Goal: Check status: Check status

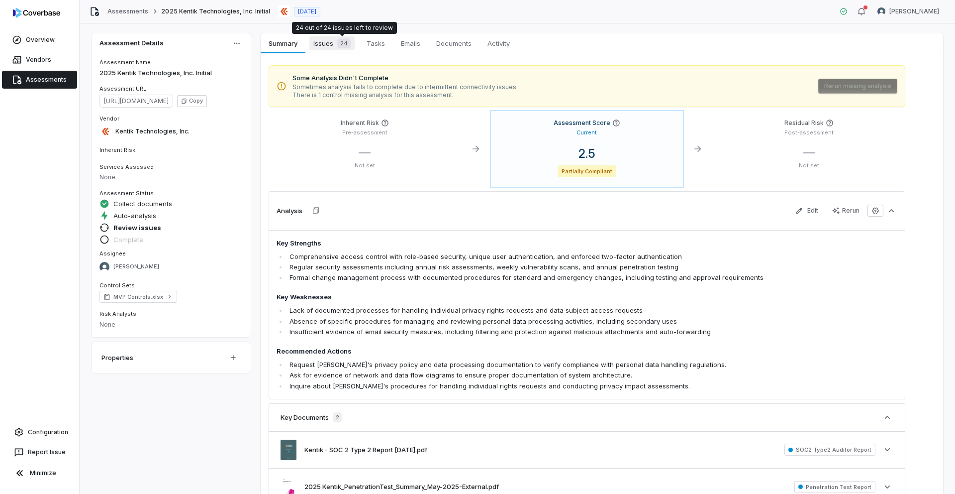
click at [337, 43] on div "24" at bounding box center [341, 43] width 17 height 10
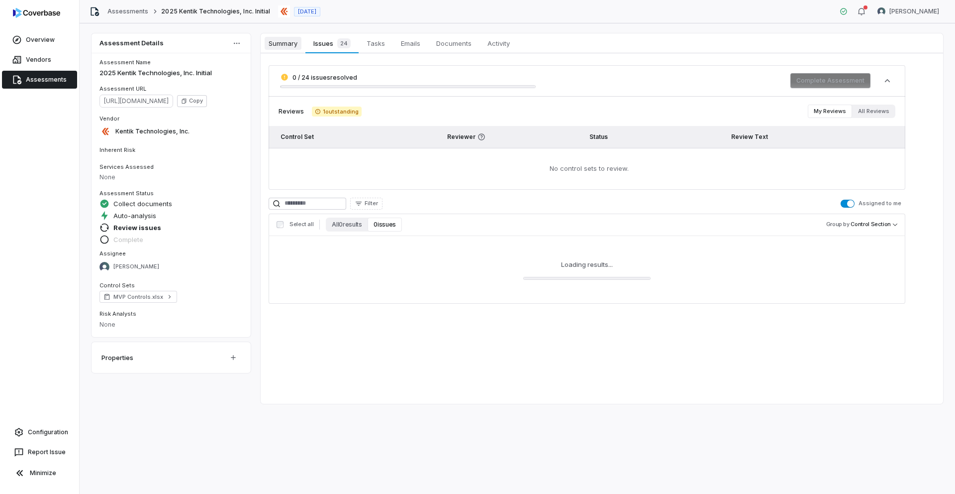
click at [285, 43] on span "Summary" at bounding box center [283, 43] width 37 height 13
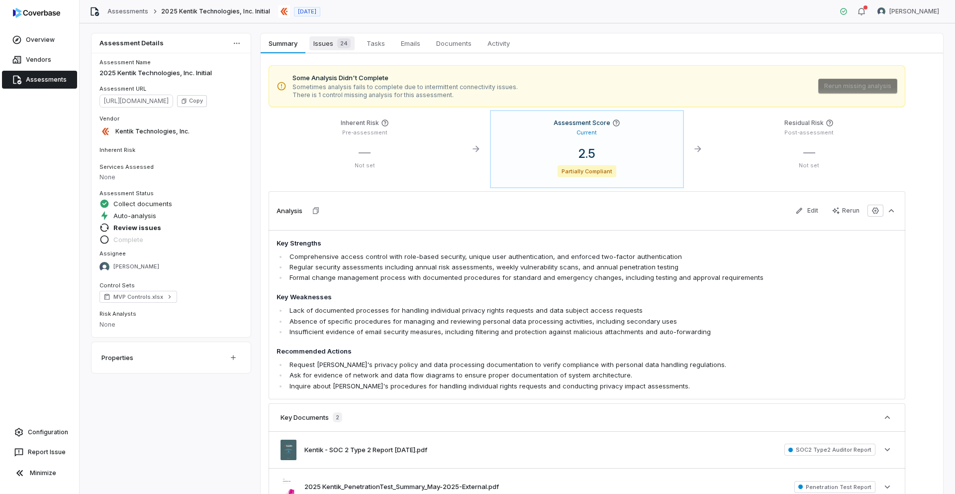
click at [337, 48] on div "24" at bounding box center [341, 43] width 17 height 10
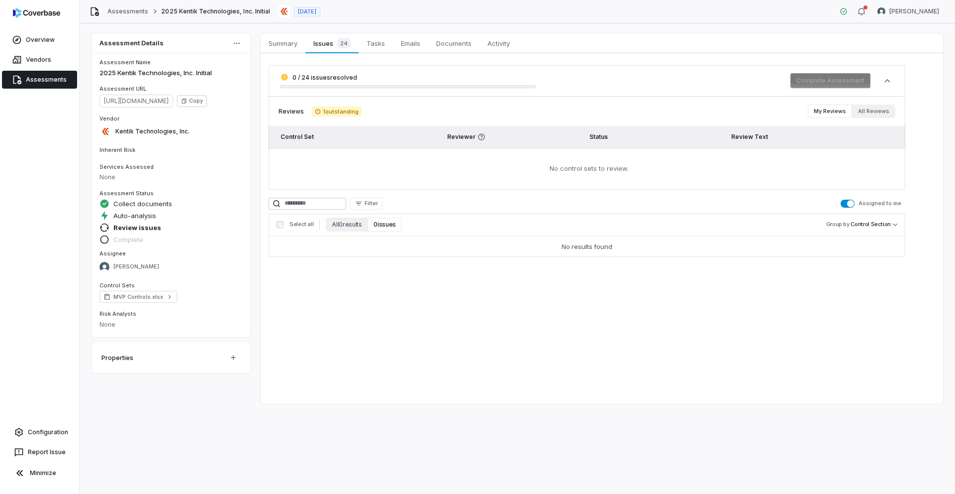
click at [852, 204] on span "button" at bounding box center [850, 203] width 7 height 7
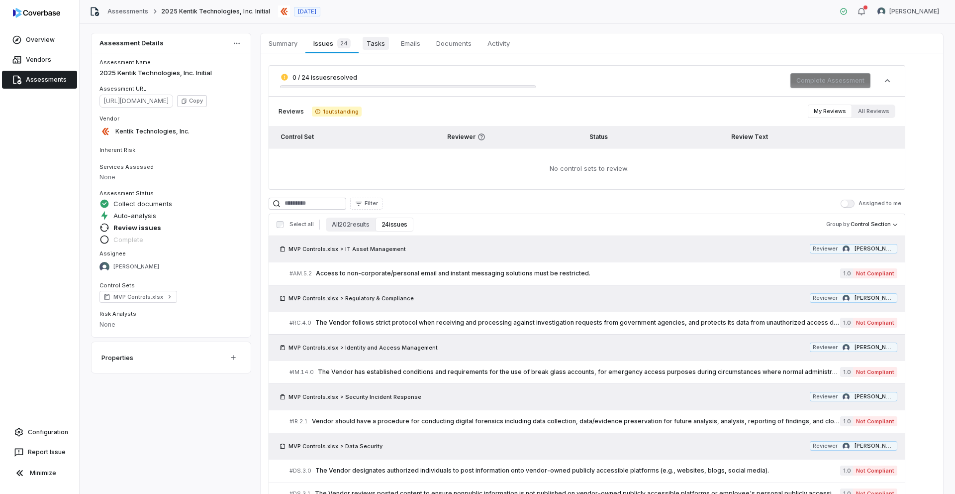
click at [377, 45] on span "Tasks" at bounding box center [376, 43] width 26 height 13
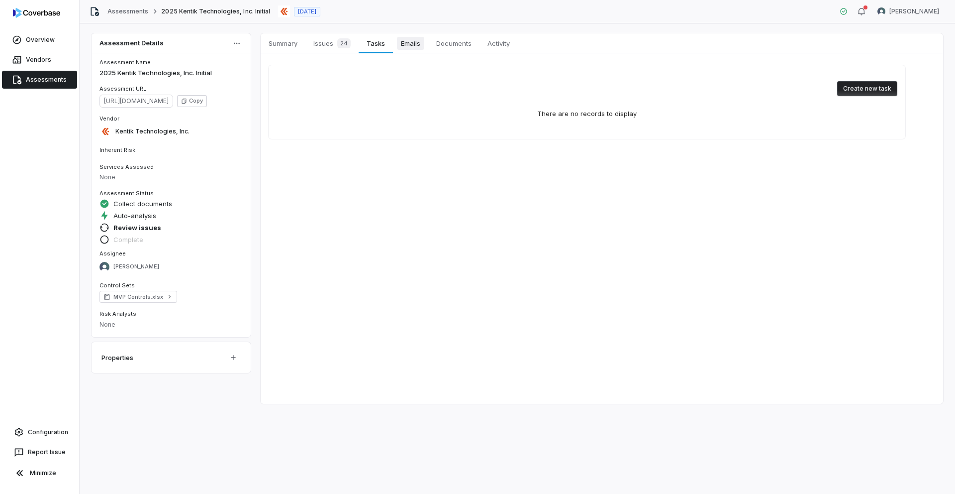
click at [414, 46] on span "Emails" at bounding box center [410, 43] width 27 height 13
click at [317, 44] on span "Issues 24" at bounding box center [331, 43] width 45 height 14
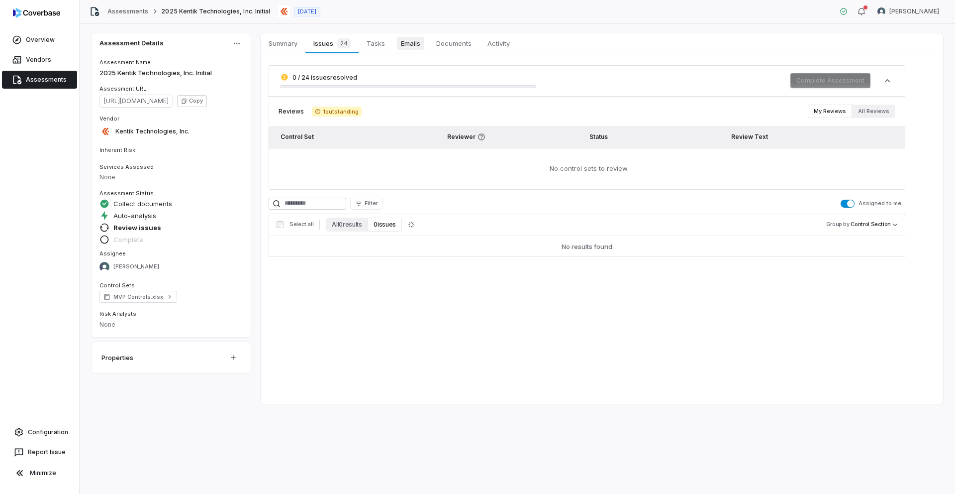
click at [403, 43] on span "Emails" at bounding box center [410, 43] width 27 height 13
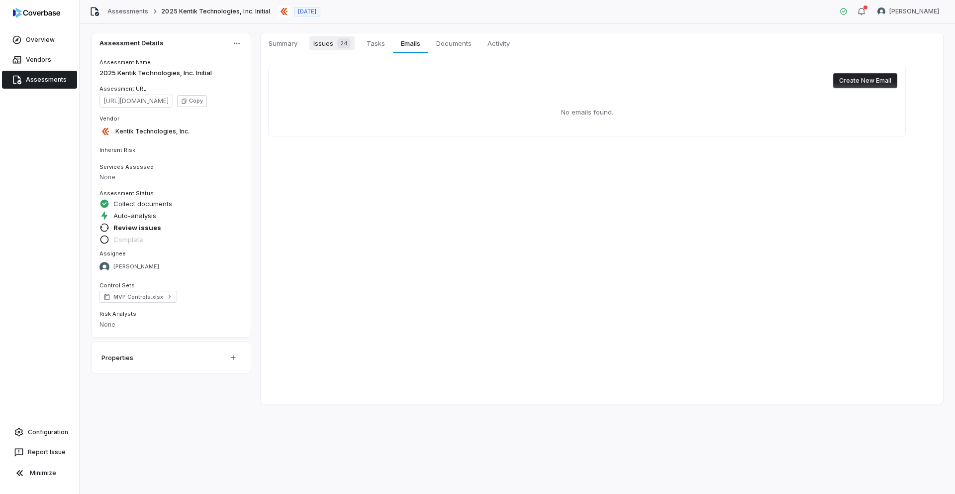
click at [324, 40] on span "Issues 24" at bounding box center [331, 43] width 45 height 14
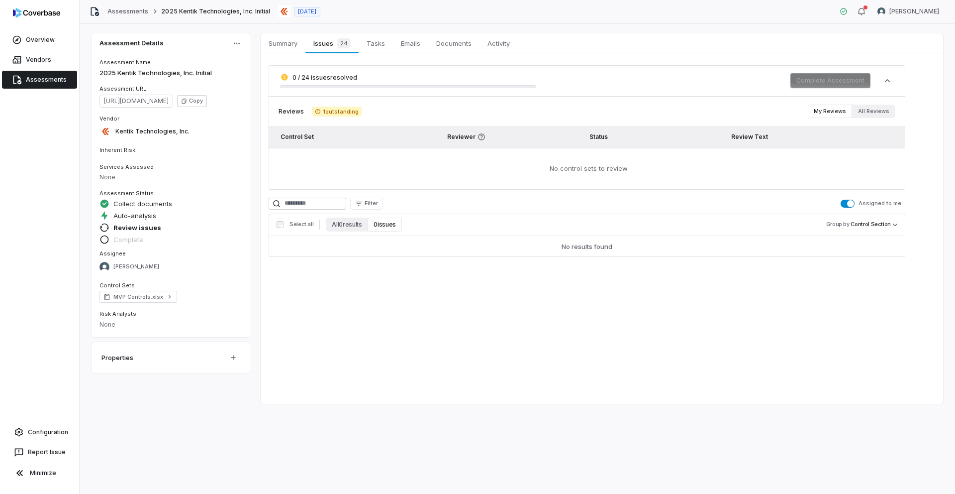
click at [851, 203] on span "button" at bounding box center [850, 203] width 7 height 7
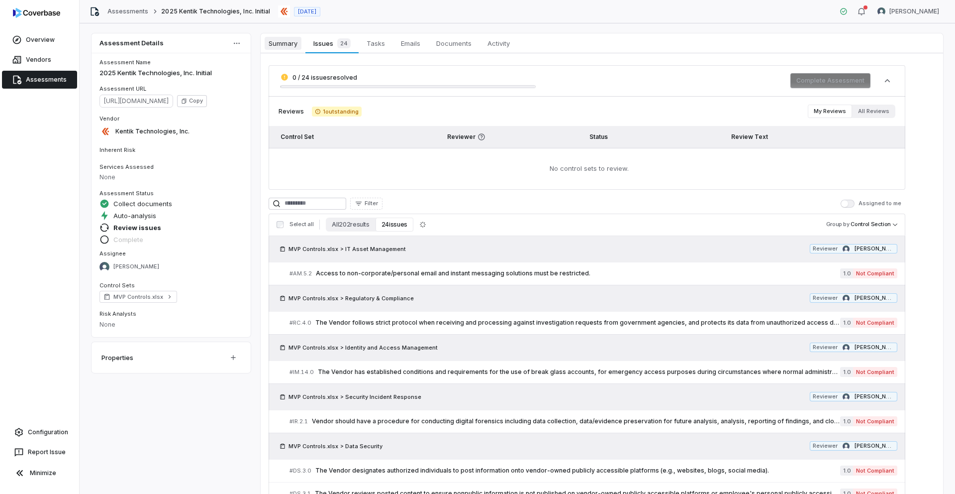
click at [291, 42] on span "Summary" at bounding box center [283, 43] width 37 height 13
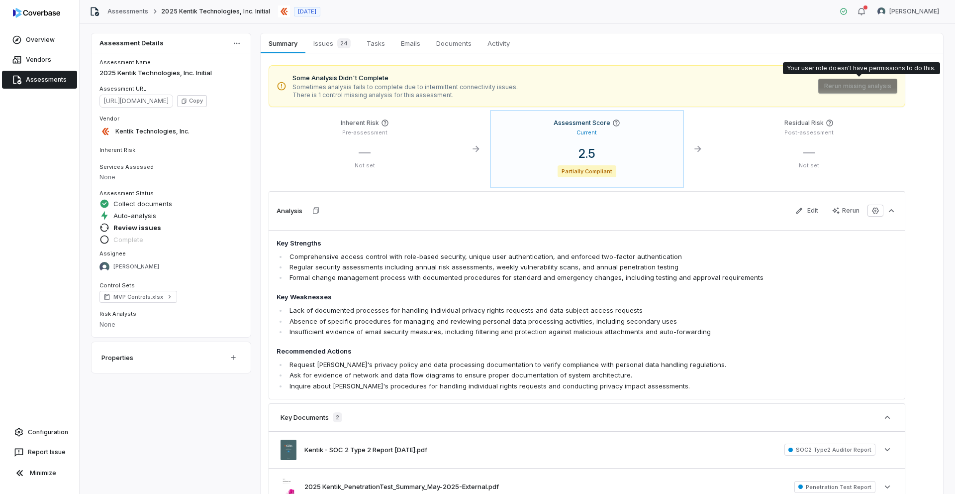
click at [846, 90] on span "Rerun missing analysis" at bounding box center [857, 86] width 79 height 15
click at [42, 430] on link "Configuration" at bounding box center [39, 432] width 71 height 18
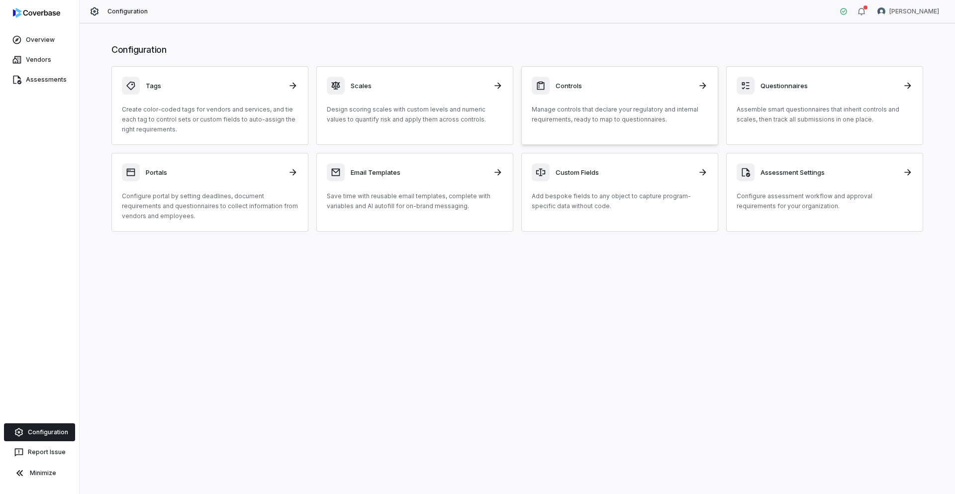
click at [606, 117] on p "Manage controls that declare your regulatory and internal requirements, ready t…" at bounding box center [620, 114] width 176 height 20
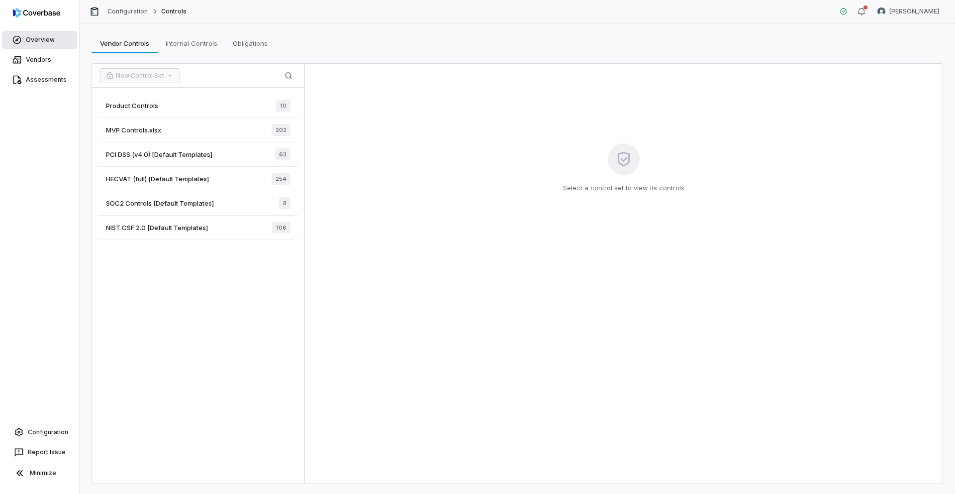
click at [41, 36] on link "Overview" at bounding box center [39, 40] width 75 height 18
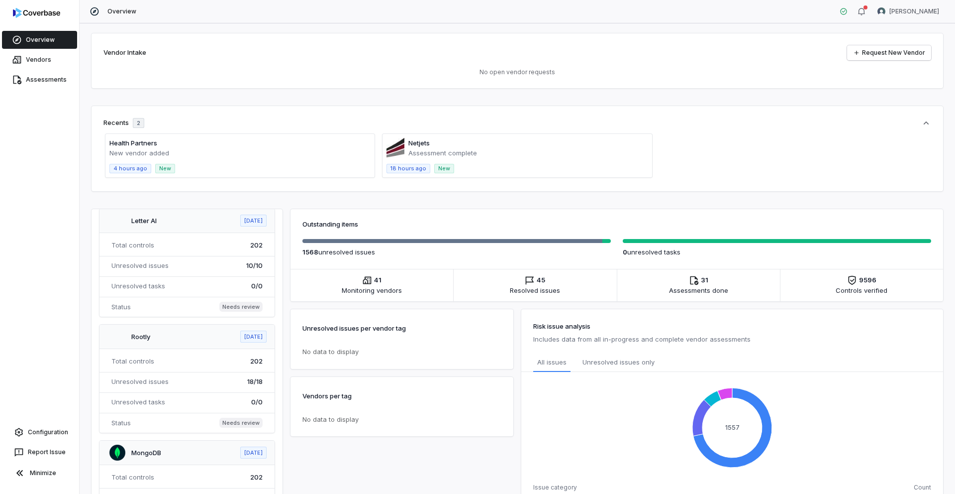
scroll to position [147, 0]
click at [49, 84] on link "Assessments" at bounding box center [39, 80] width 75 height 18
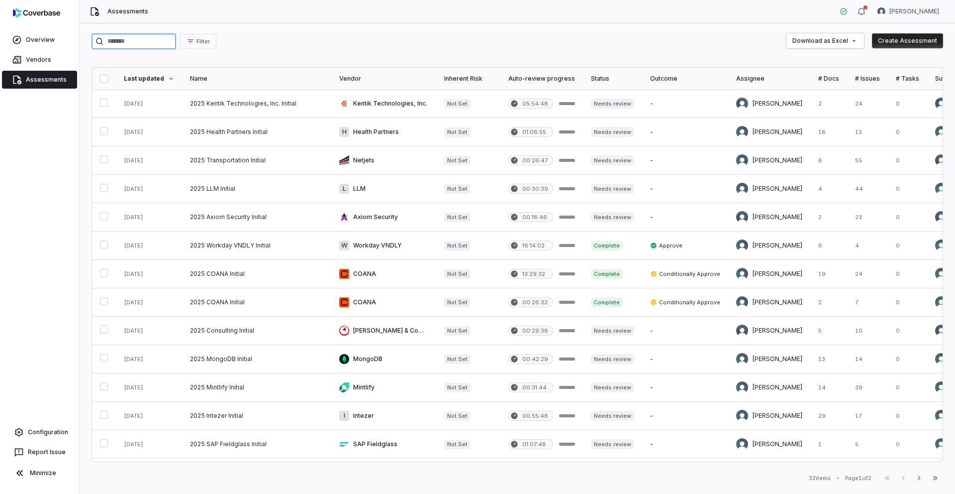
click at [143, 42] on input "search" at bounding box center [134, 41] width 85 height 16
click at [104, 103] on button "button" at bounding box center [104, 103] width 8 height 8
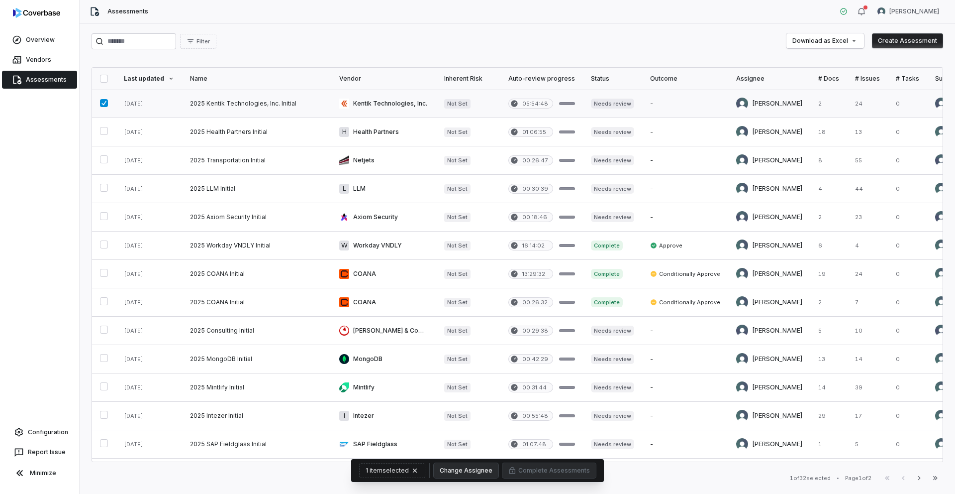
click at [213, 101] on link at bounding box center [256, 104] width 149 height 28
